Goal: Transaction & Acquisition: Book appointment/travel/reservation

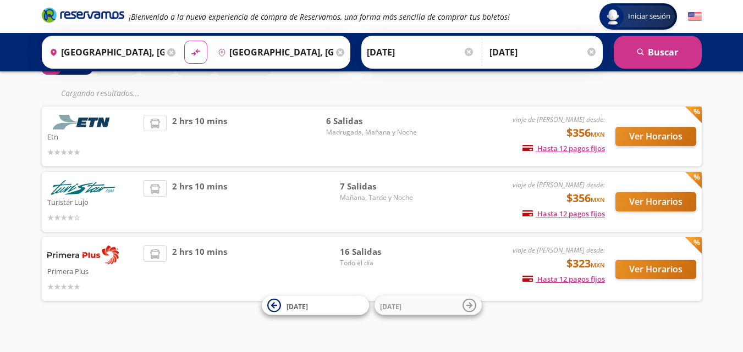
scroll to position [75, 0]
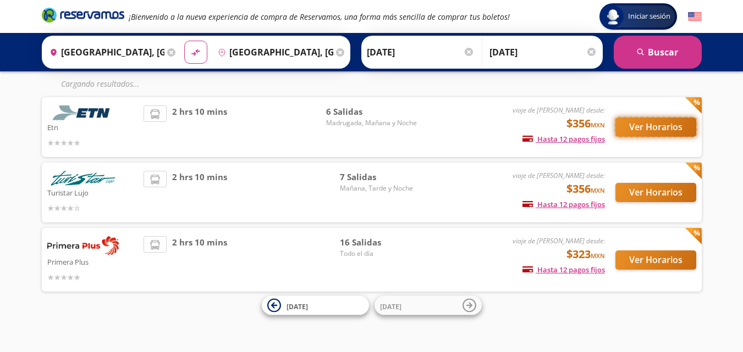
click at [639, 124] on button "Ver Horarios" at bounding box center [655, 127] width 81 height 19
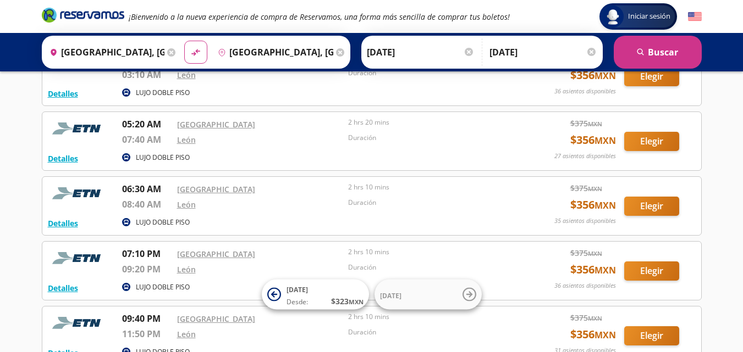
scroll to position [46, 0]
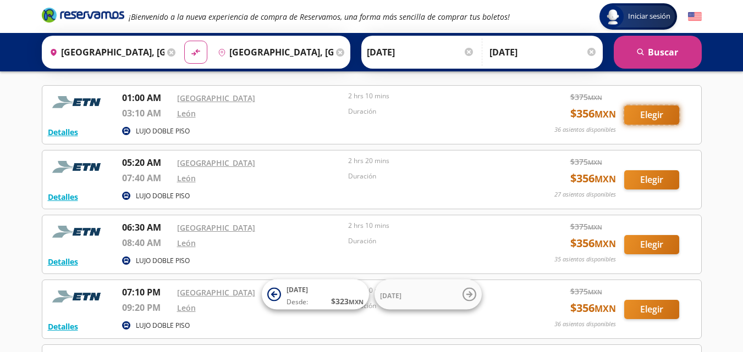
click at [662, 115] on button "Elegir" at bounding box center [651, 115] width 55 height 19
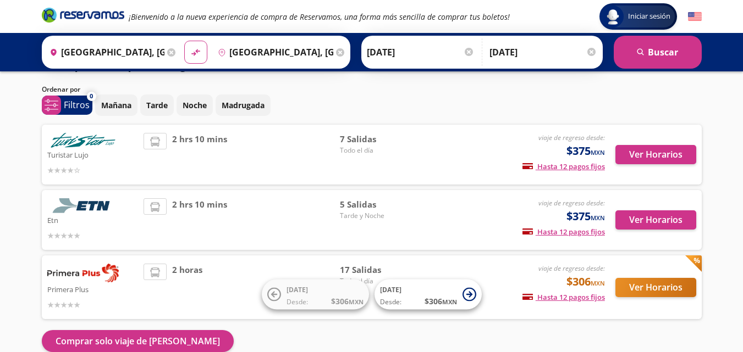
scroll to position [80, 0]
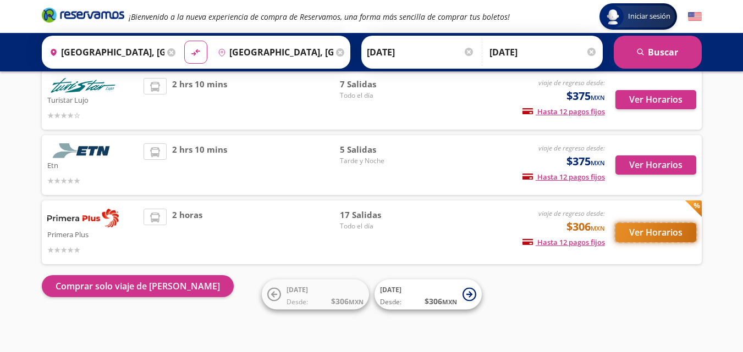
click at [638, 230] on button "Ver Horarios" at bounding box center [655, 232] width 81 height 19
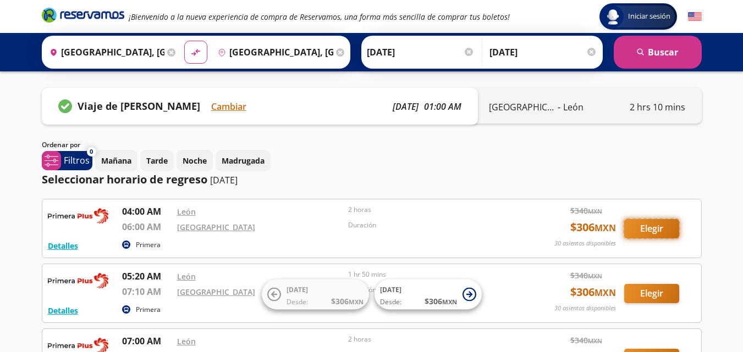
click at [644, 233] on button "Elegir" at bounding box center [651, 228] width 55 height 19
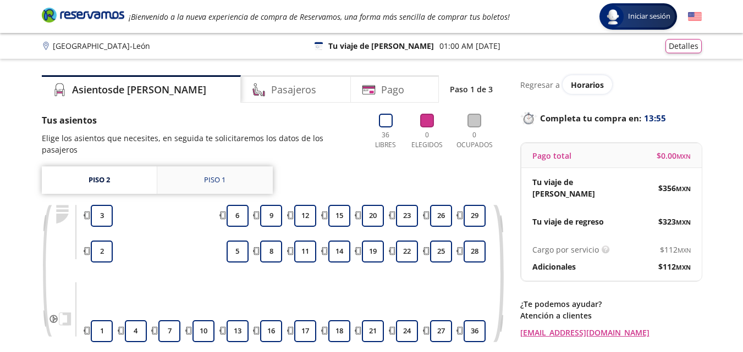
click at [236, 173] on link "Piso 1" at bounding box center [214, 180] width 115 height 27
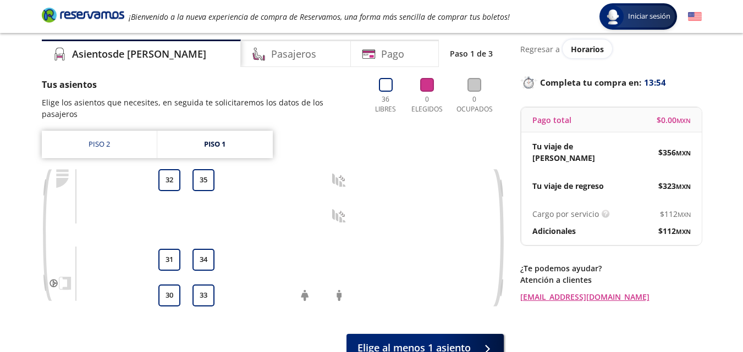
scroll to position [55, 0]
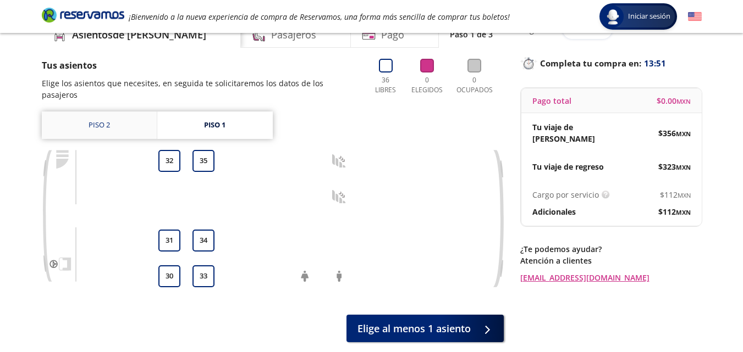
click at [117, 115] on link "Piso 2" at bounding box center [99, 125] width 115 height 27
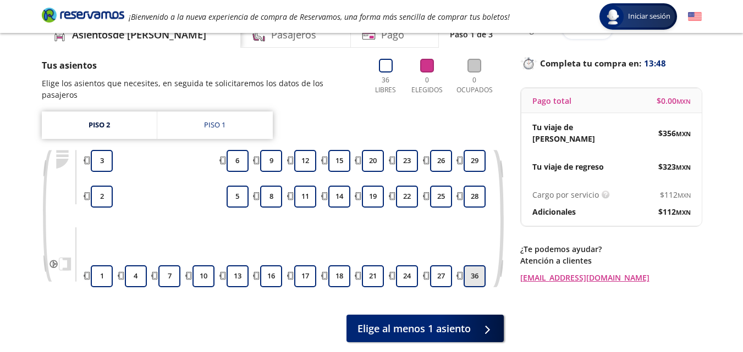
click at [475, 269] on button "36" at bounding box center [475, 277] width 22 height 22
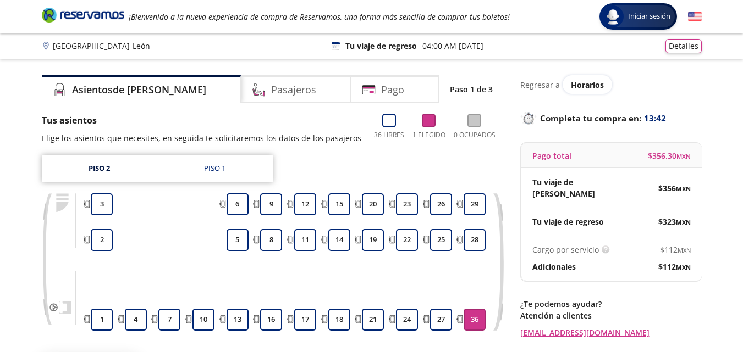
scroll to position [55, 0]
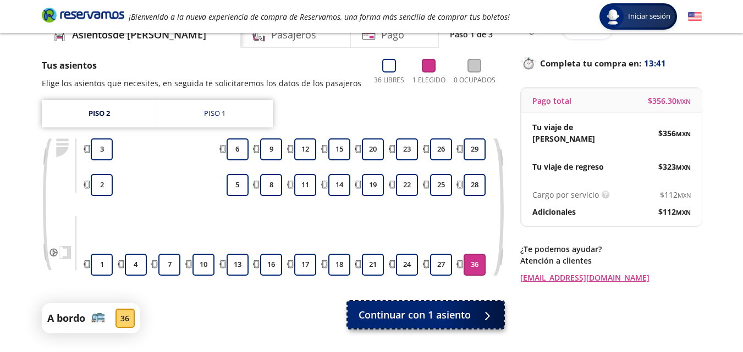
click at [449, 316] on span "Continuar con 1 asiento" at bounding box center [415, 315] width 112 height 15
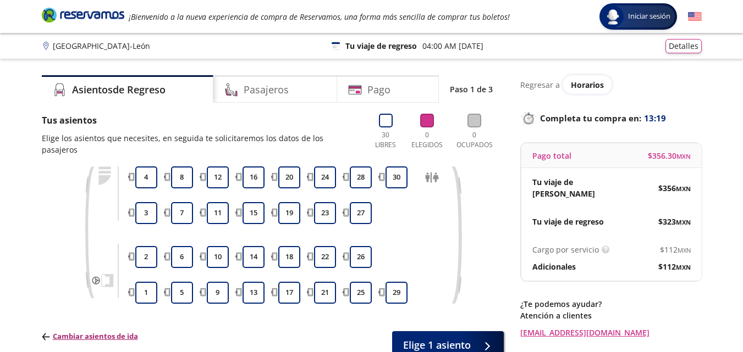
click at [106, 332] on p "Cambiar asientos de ida" at bounding box center [90, 337] width 96 height 11
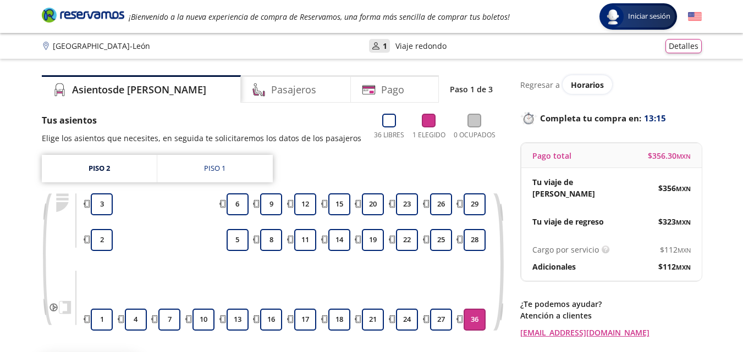
scroll to position [55, 0]
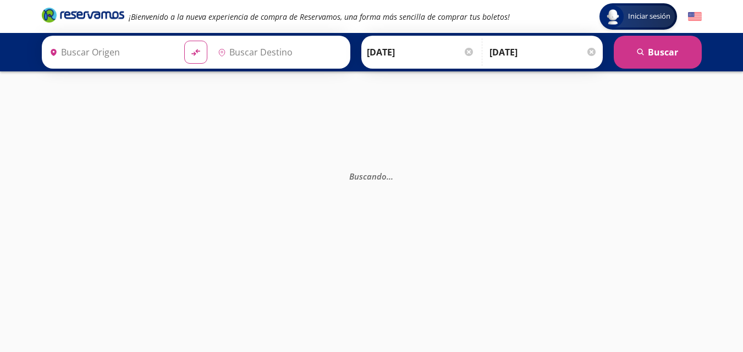
type input "[GEOGRAPHIC_DATA], [GEOGRAPHIC_DATA]"
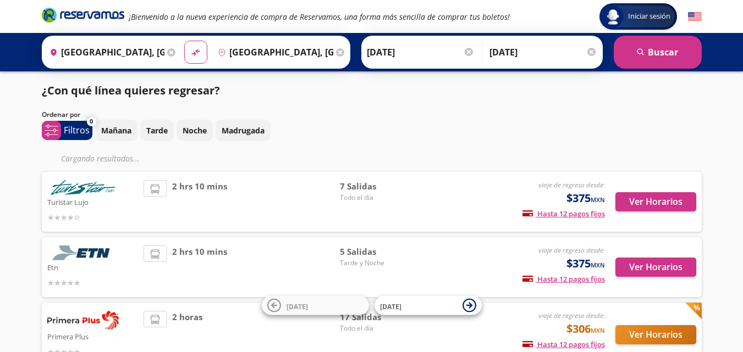
scroll to position [80, 0]
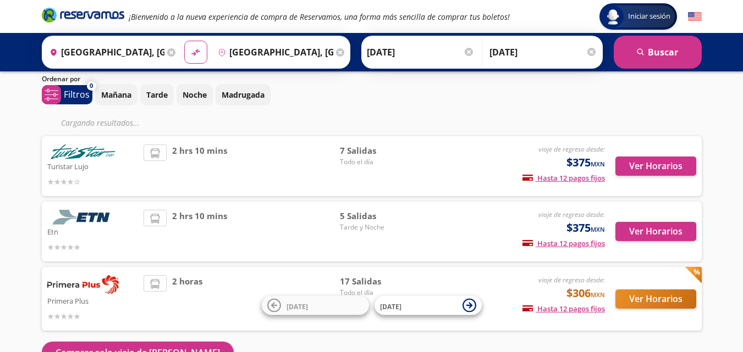
scroll to position [55, 0]
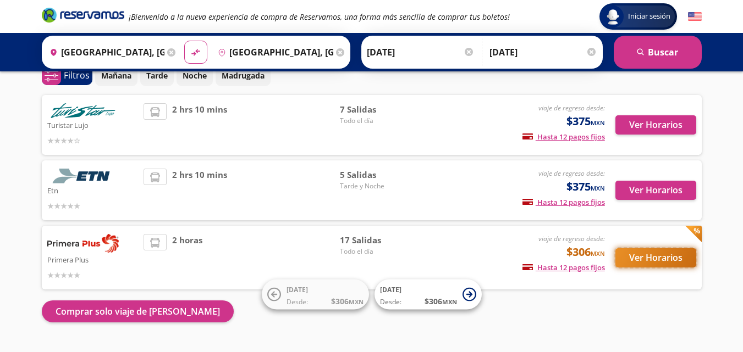
click at [652, 256] on button "Ver Horarios" at bounding box center [655, 258] width 81 height 19
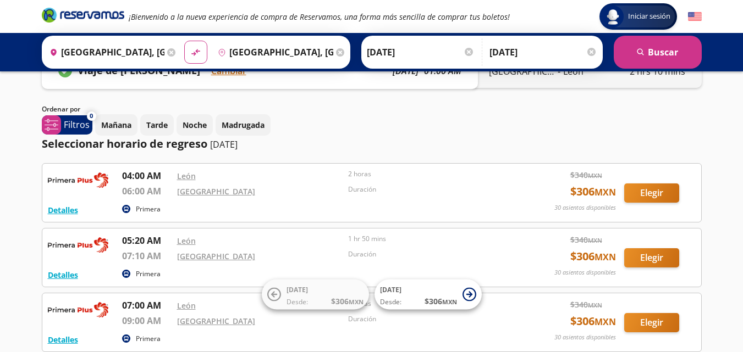
scroll to position [55, 0]
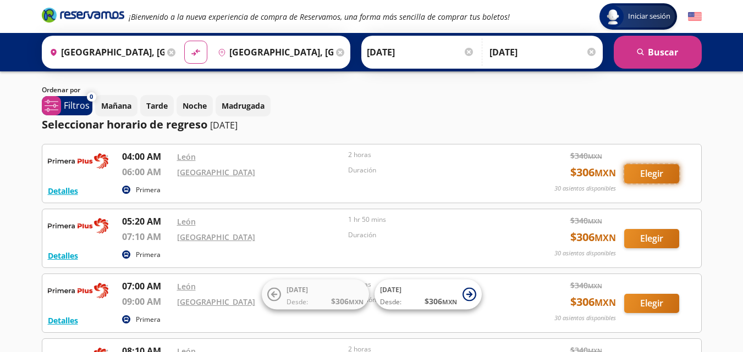
click at [641, 169] on button "Elegir" at bounding box center [651, 173] width 55 height 19
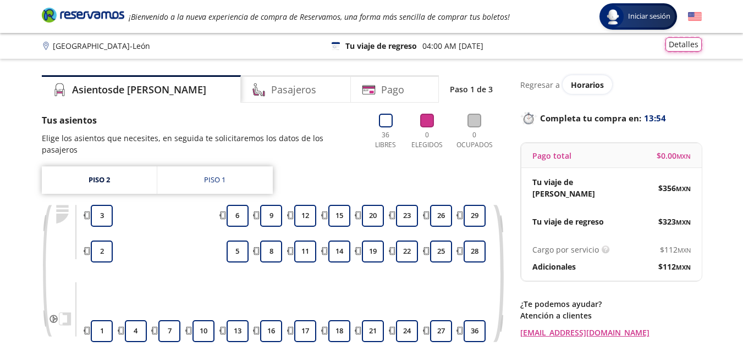
click at [670, 44] on button "Detalles" at bounding box center [683, 44] width 36 height 14
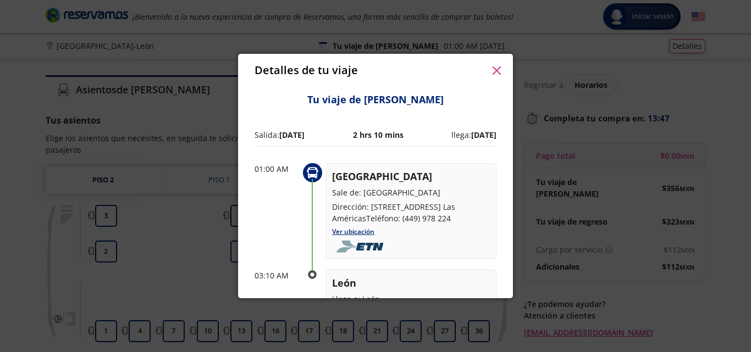
click at [505, 68] on div "Detalles de tu viaje" at bounding box center [375, 70] width 275 height 33
click at [501, 72] on button "button" at bounding box center [496, 70] width 16 height 16
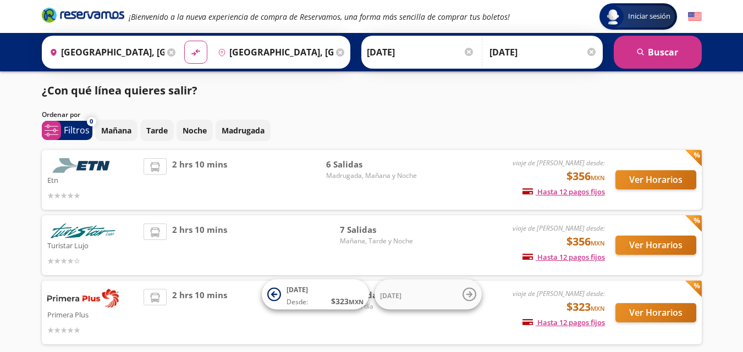
scroll to position [53, 0]
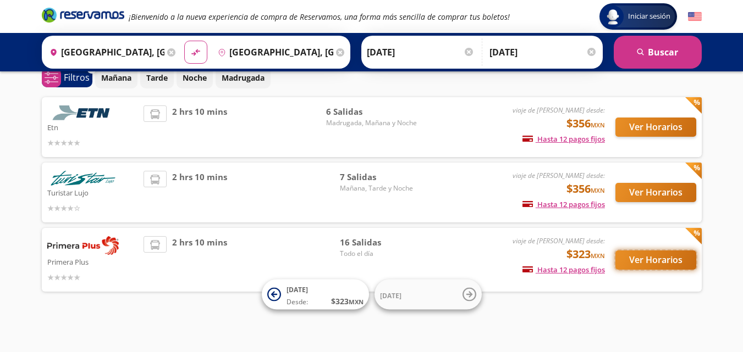
click at [632, 256] on button "Ver Horarios" at bounding box center [655, 260] width 81 height 19
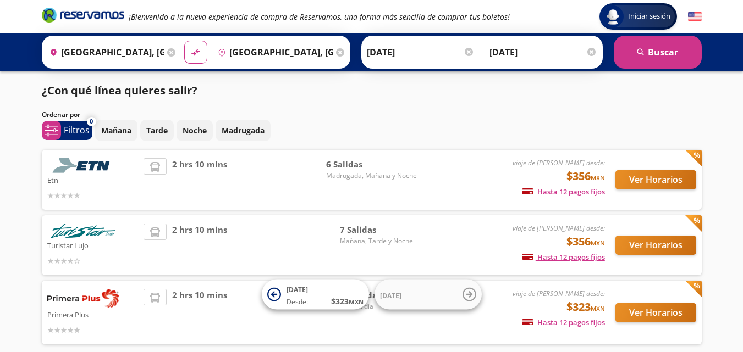
scroll to position [53, 0]
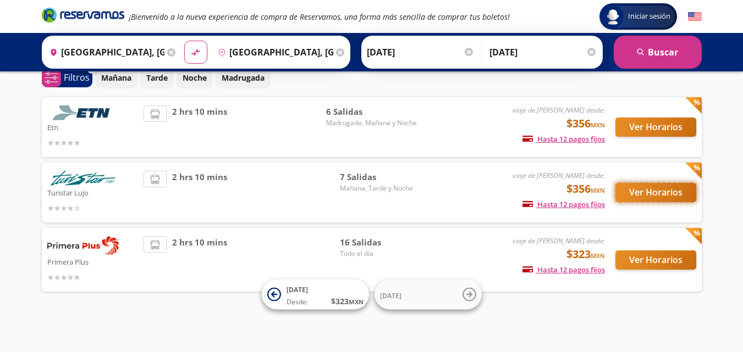
click at [659, 185] on button "Ver Horarios" at bounding box center [655, 192] width 81 height 19
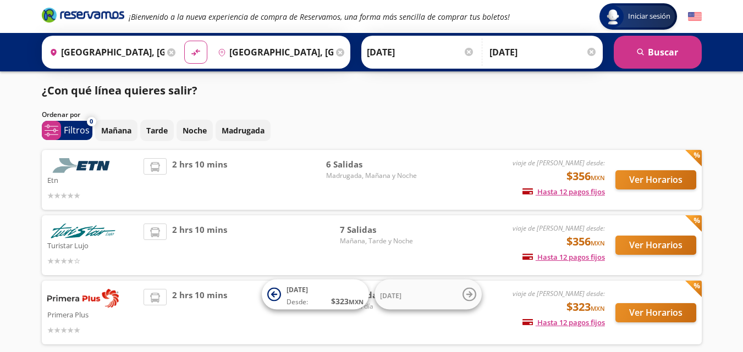
scroll to position [53, 0]
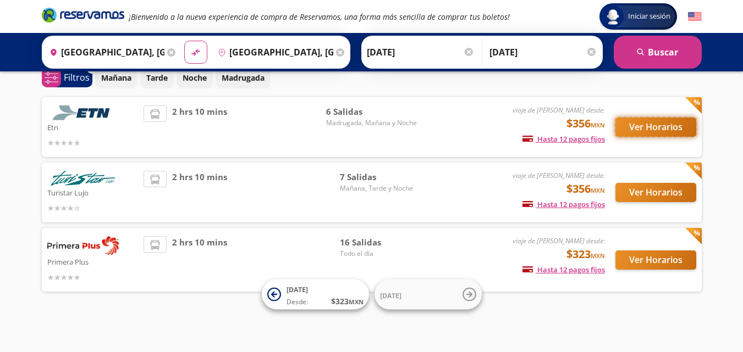
click at [644, 126] on button "Ver Horarios" at bounding box center [655, 127] width 81 height 19
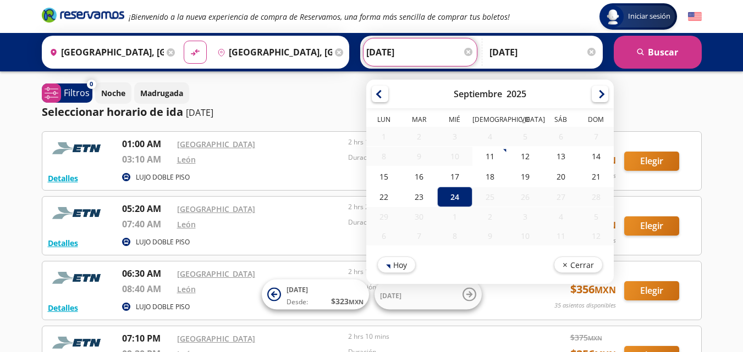
click at [374, 65] on input "[DATE]" at bounding box center [420, 51] width 108 height 27
click at [418, 192] on div "23" at bounding box center [418, 197] width 35 height 20
type input "[DATE]"
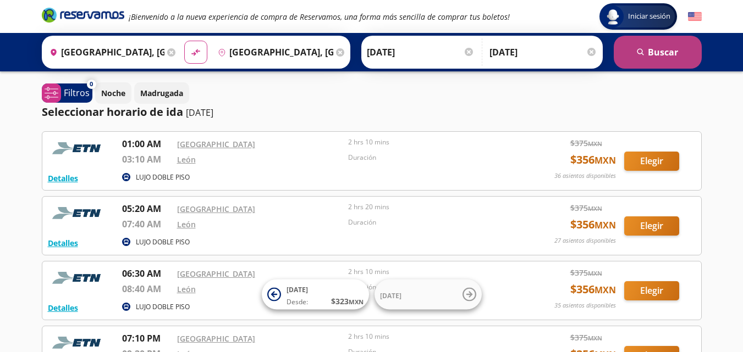
click at [647, 65] on button "search [GEOGRAPHIC_DATA]" at bounding box center [658, 52] width 88 height 33
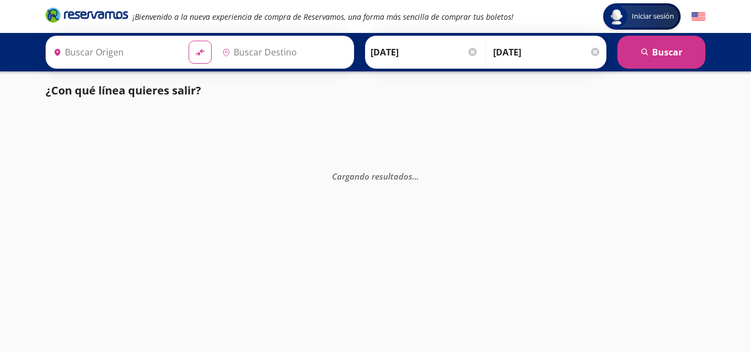
type input "[GEOGRAPHIC_DATA], [GEOGRAPHIC_DATA]"
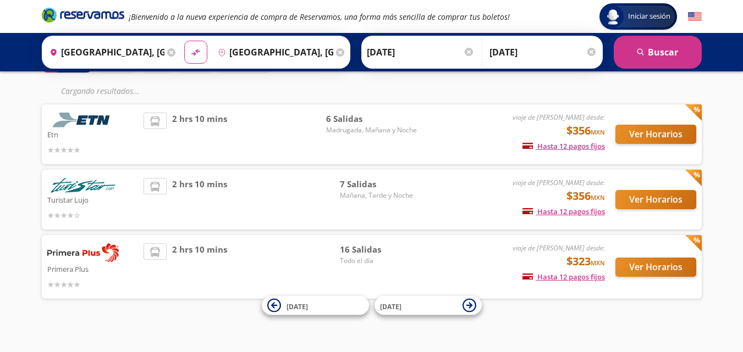
scroll to position [75, 0]
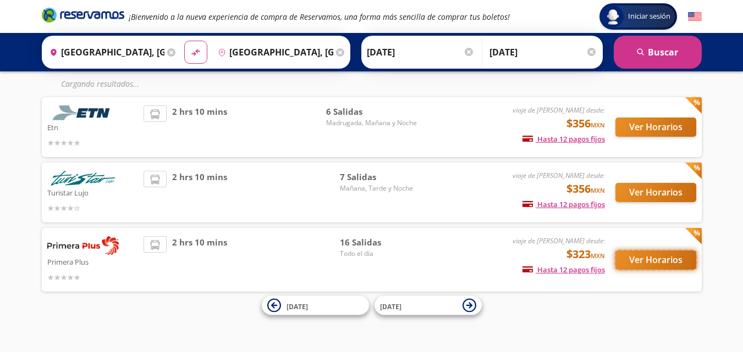
click at [642, 264] on button "Ver Horarios" at bounding box center [655, 260] width 81 height 19
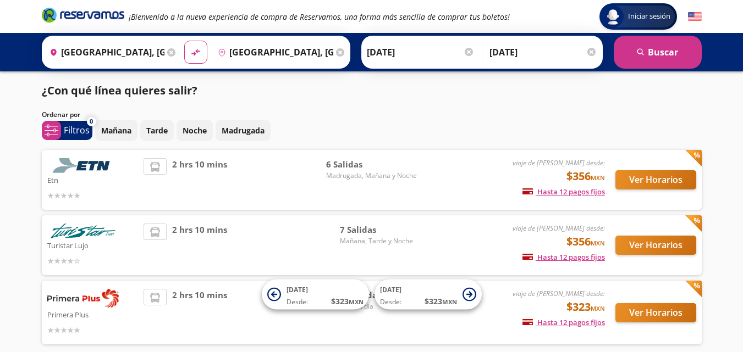
scroll to position [53, 0]
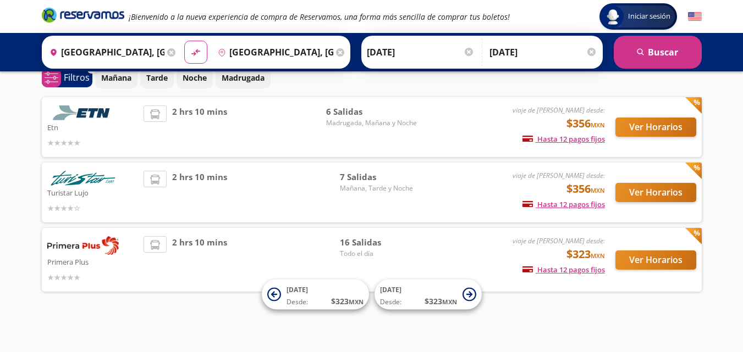
click at [400, 121] on span "Madrugada, Mañana y Noche" at bounding box center [371, 123] width 91 height 10
click at [650, 131] on button "Ver Horarios" at bounding box center [655, 127] width 81 height 19
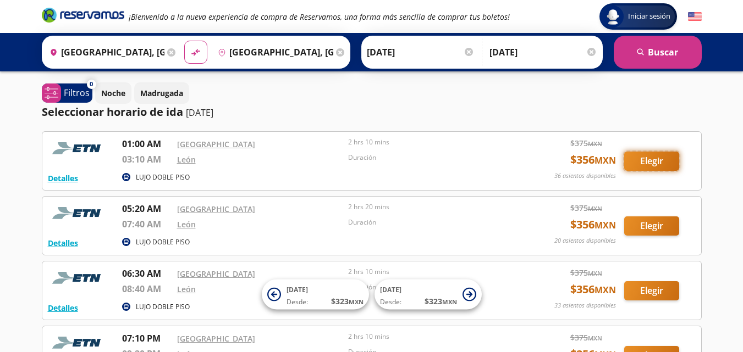
click at [646, 166] on button "Elegir" at bounding box center [651, 161] width 55 height 19
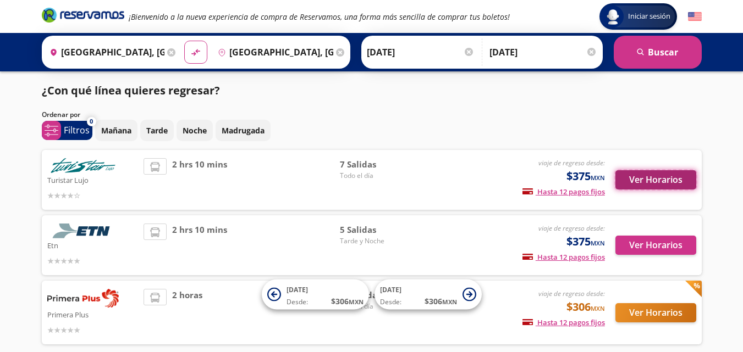
click at [662, 181] on button "Ver Horarios" at bounding box center [655, 179] width 81 height 19
click at [396, 47] on input "[DATE]" at bounding box center [421, 51] width 108 height 27
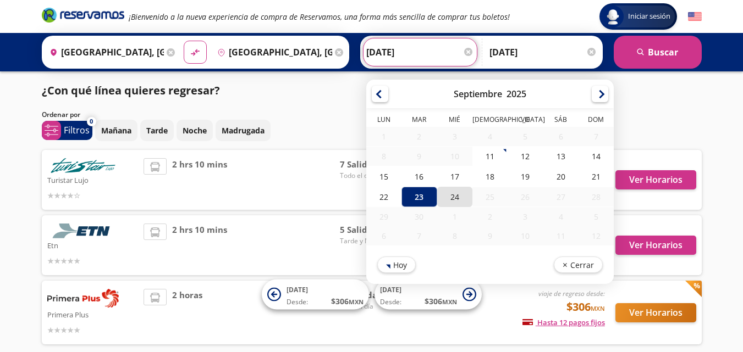
click at [448, 198] on div "24" at bounding box center [454, 197] width 35 height 20
type input "[DATE]"
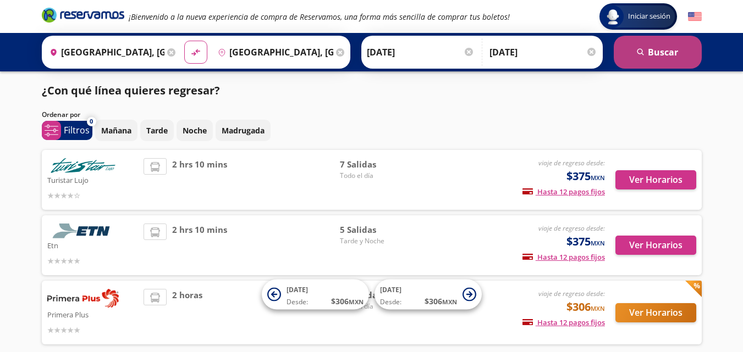
click at [616, 53] on button "search [GEOGRAPHIC_DATA]" at bounding box center [658, 52] width 88 height 33
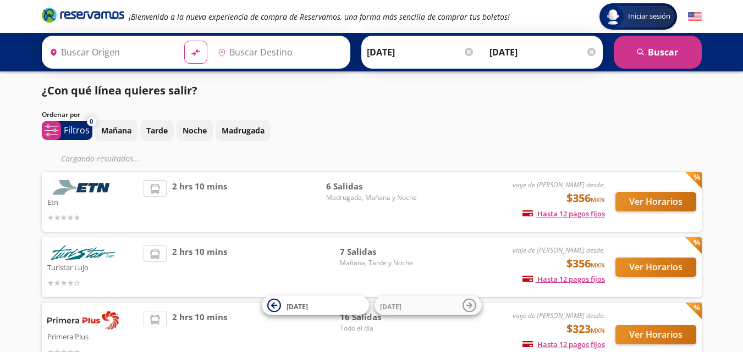
type input "[GEOGRAPHIC_DATA], [GEOGRAPHIC_DATA]"
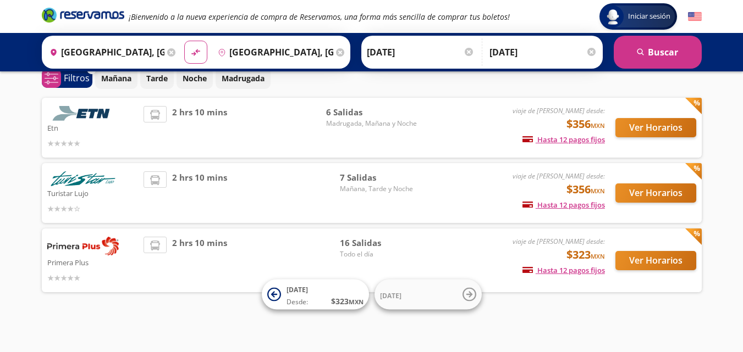
scroll to position [53, 0]
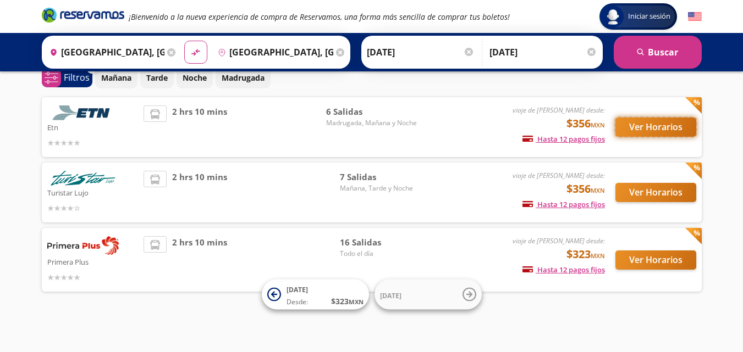
click at [630, 131] on button "Ver Horarios" at bounding box center [655, 127] width 81 height 19
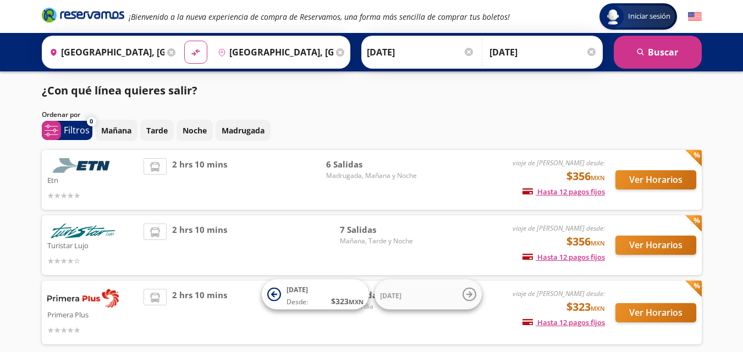
scroll to position [53, 0]
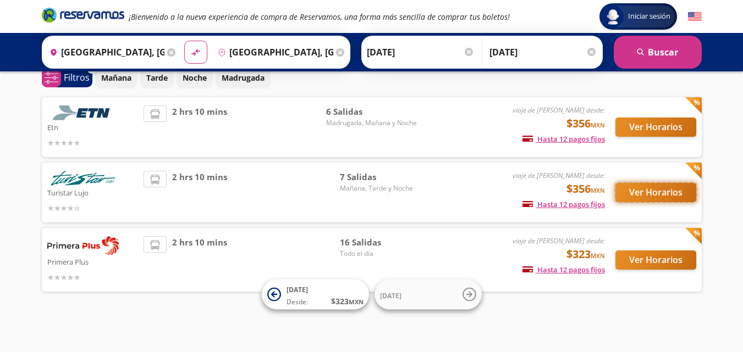
click at [651, 197] on button "Ver Horarios" at bounding box center [655, 192] width 81 height 19
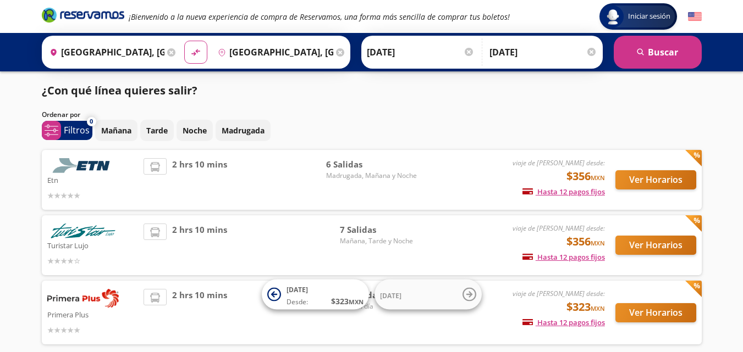
scroll to position [53, 0]
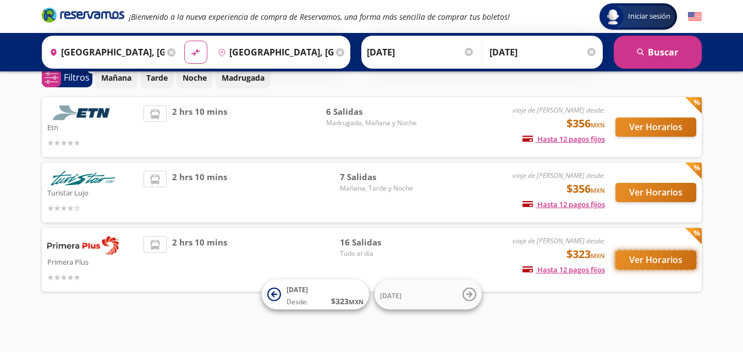
click at [642, 264] on button "Ver Horarios" at bounding box center [655, 260] width 81 height 19
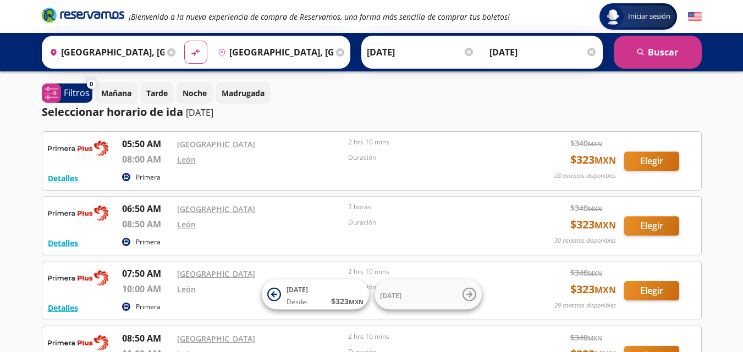
scroll to position [53, 0]
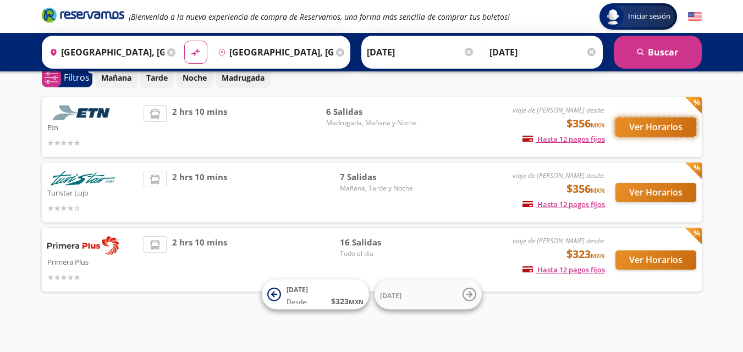
click at [635, 120] on button "Ver Horarios" at bounding box center [655, 127] width 81 height 19
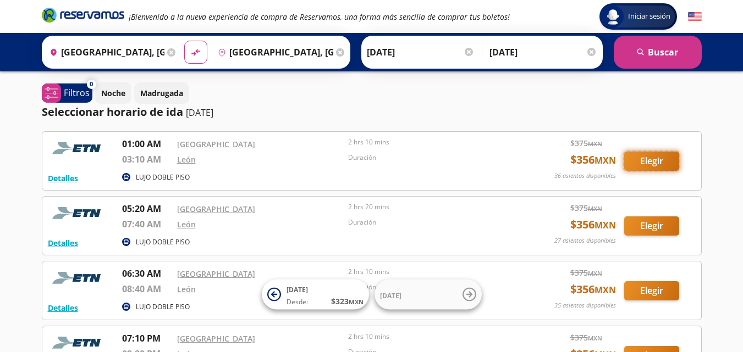
click at [652, 155] on button "Elegir" at bounding box center [651, 161] width 55 height 19
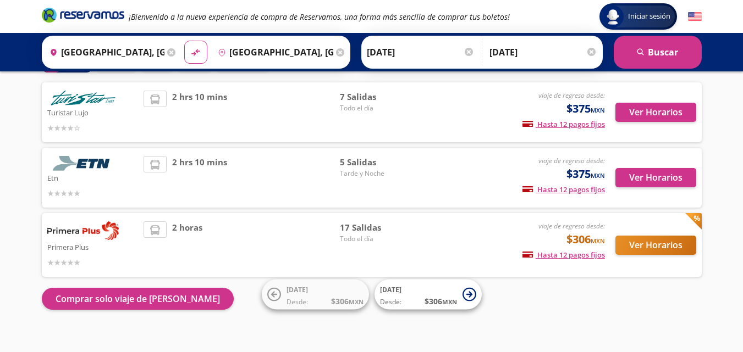
scroll to position [80, 0]
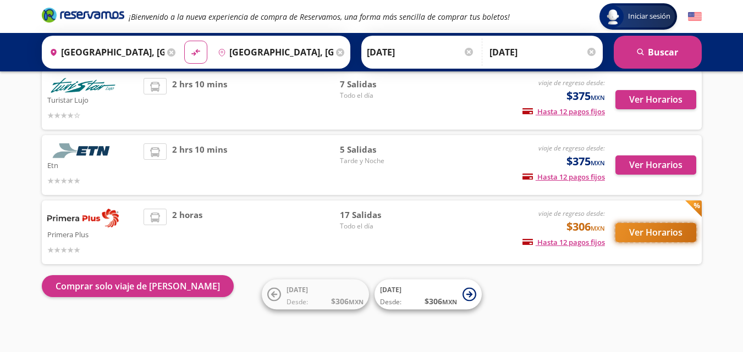
click at [663, 233] on button "Ver Horarios" at bounding box center [655, 232] width 81 height 19
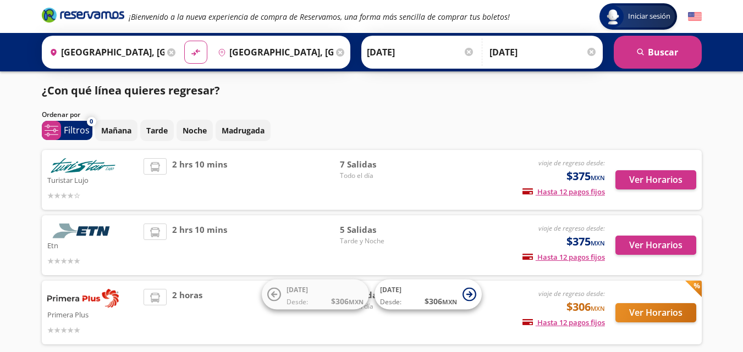
scroll to position [80, 0]
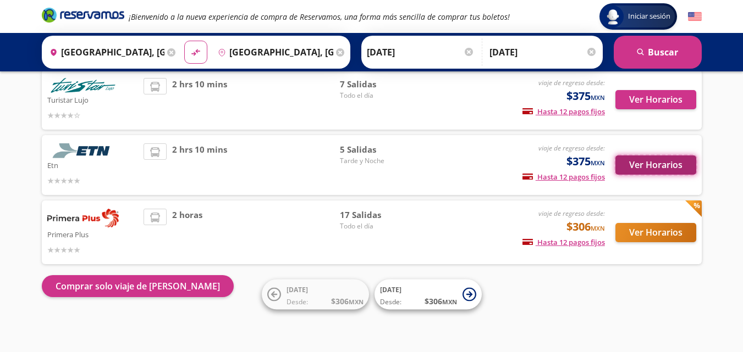
click at [642, 163] on button "Ver Horarios" at bounding box center [655, 165] width 81 height 19
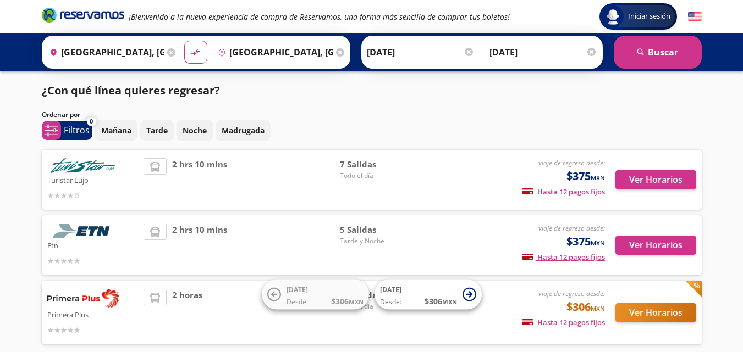
scroll to position [80, 0]
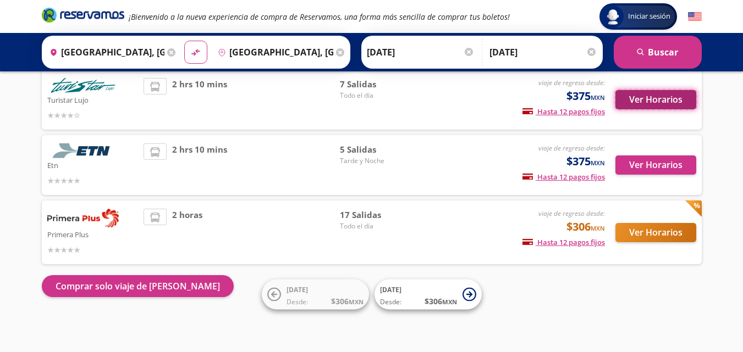
click at [629, 100] on button "Ver Horarios" at bounding box center [655, 99] width 81 height 19
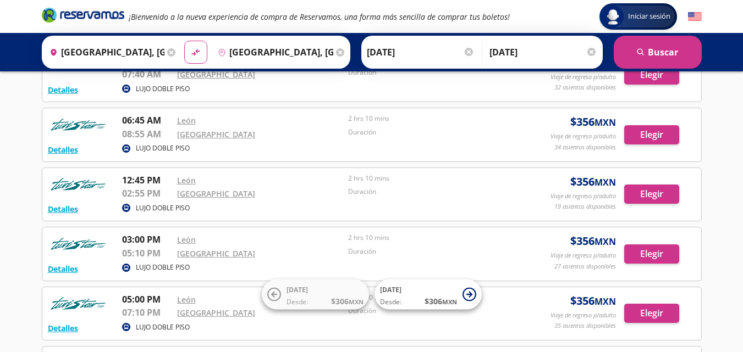
scroll to position [220, 0]
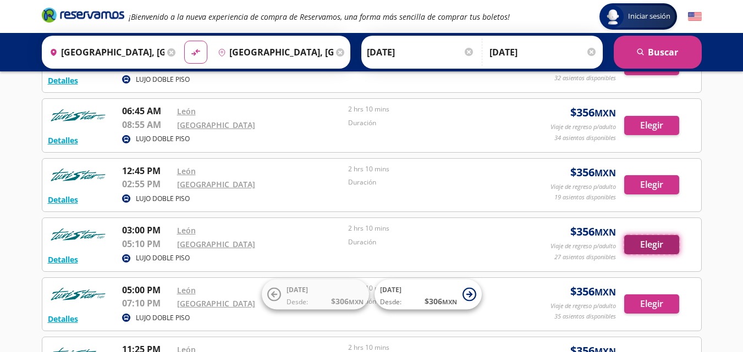
click at [657, 244] on button "Elegir" at bounding box center [651, 244] width 55 height 19
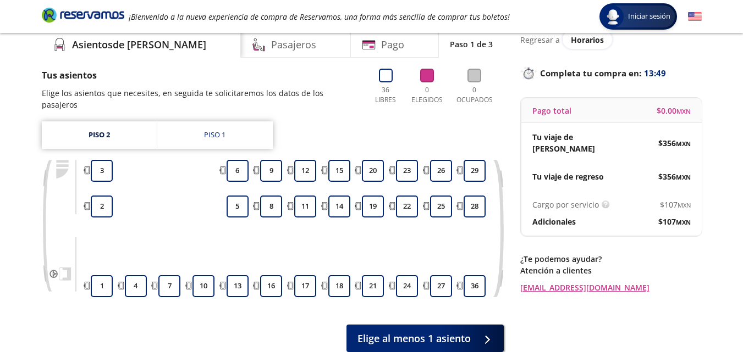
scroll to position [105, 0]
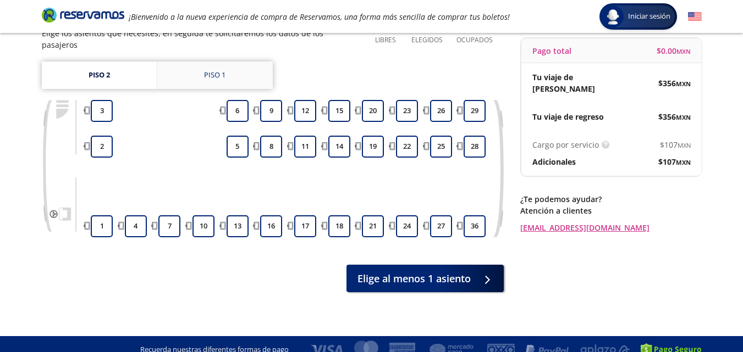
click at [191, 62] on link "Piso 1" at bounding box center [214, 75] width 115 height 27
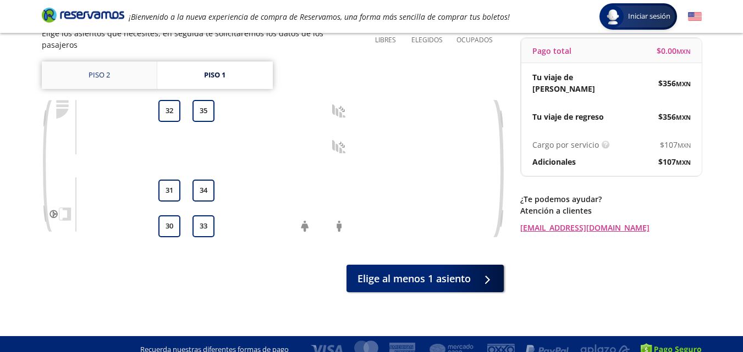
click at [112, 63] on link "Piso 2" at bounding box center [99, 75] width 115 height 27
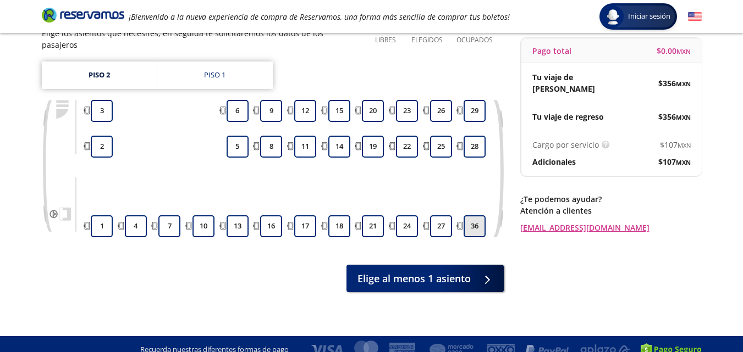
click at [475, 216] on button "36" at bounding box center [475, 227] width 22 height 22
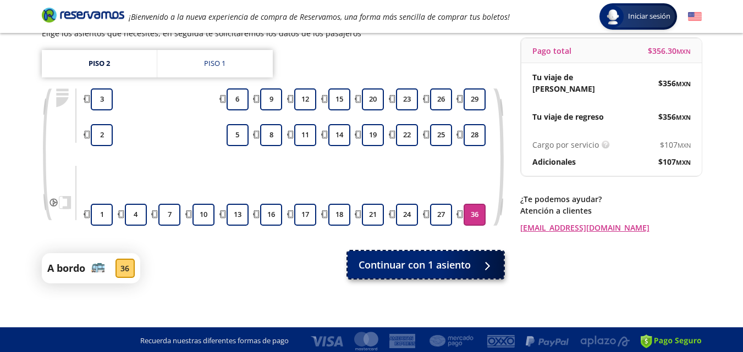
click at [440, 269] on span "Continuar con 1 asiento" at bounding box center [415, 265] width 112 height 15
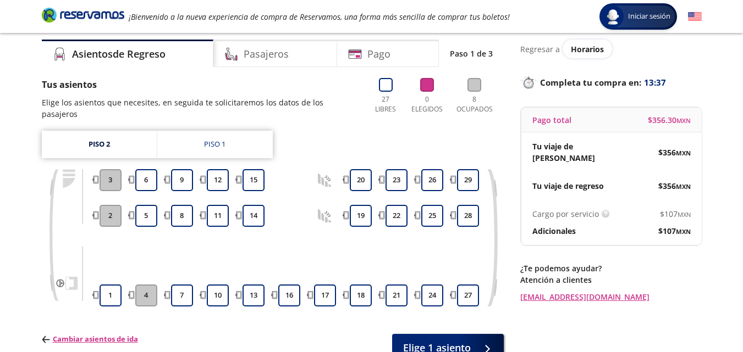
scroll to position [55, 0]
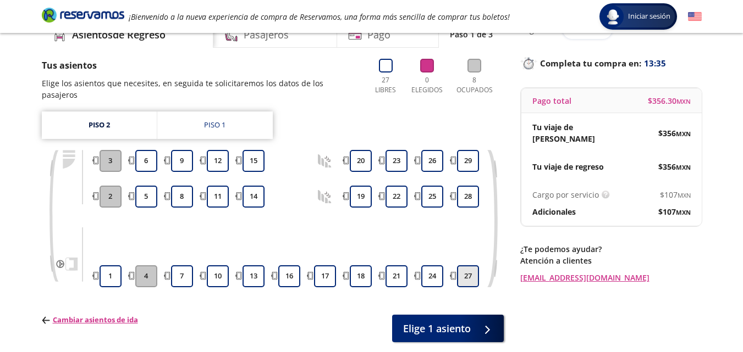
click at [463, 266] on button "27" at bounding box center [468, 277] width 22 height 22
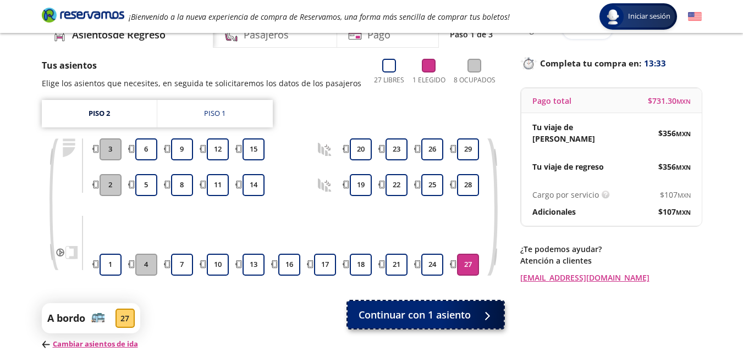
click at [459, 311] on span "Continuar con 1 asiento" at bounding box center [415, 315] width 112 height 15
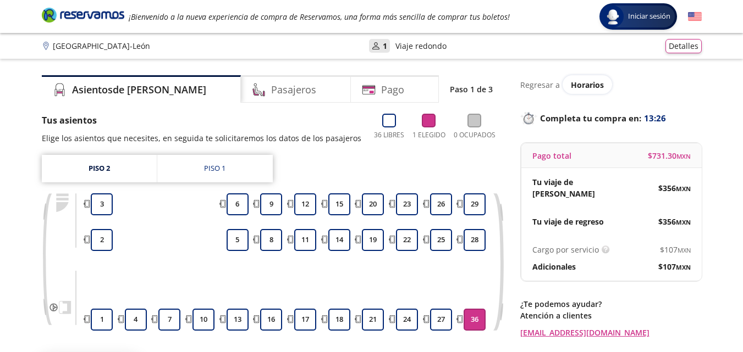
scroll to position [105, 0]
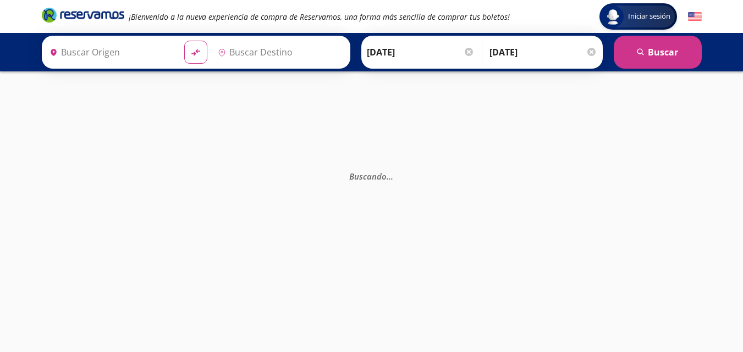
type input "[GEOGRAPHIC_DATA], [GEOGRAPHIC_DATA]"
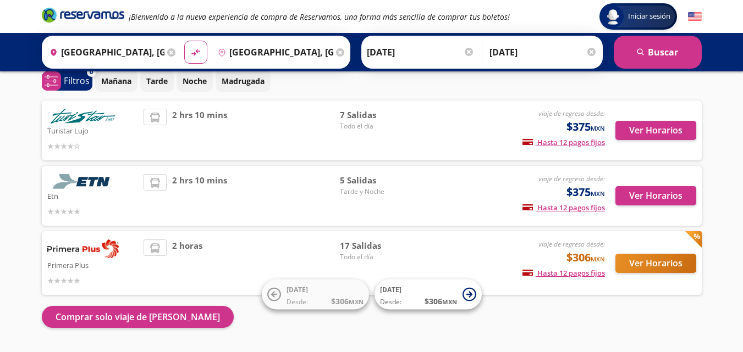
scroll to position [25, 0]
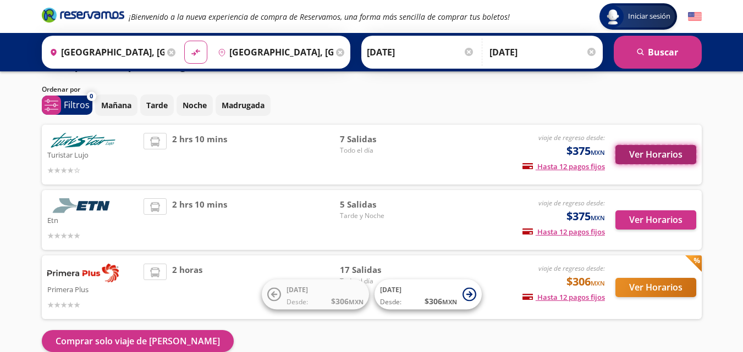
click at [619, 155] on button "Ver Horarios" at bounding box center [655, 154] width 81 height 19
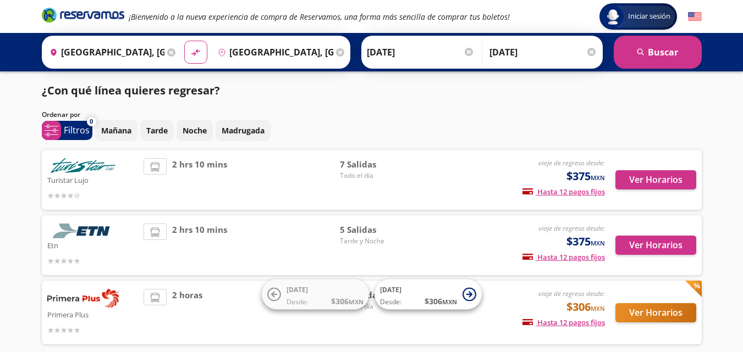
scroll to position [25, 0]
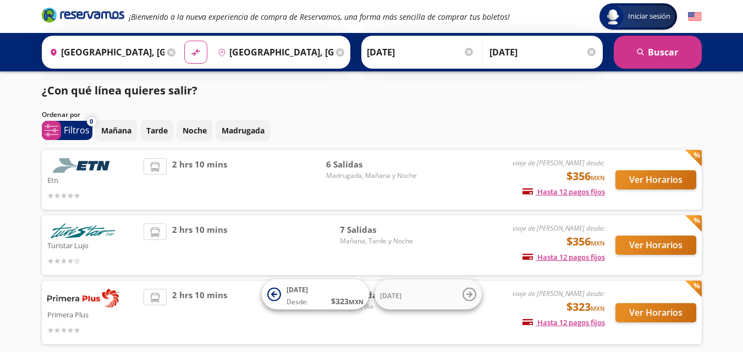
scroll to position [53, 0]
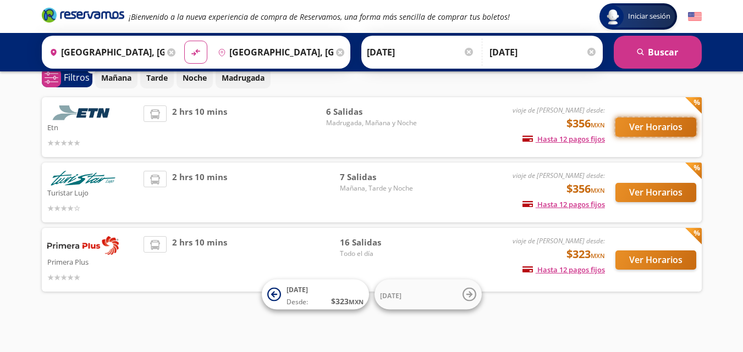
click at [665, 129] on button "Ver Horarios" at bounding box center [655, 127] width 81 height 19
